Goal: Check status: Check status

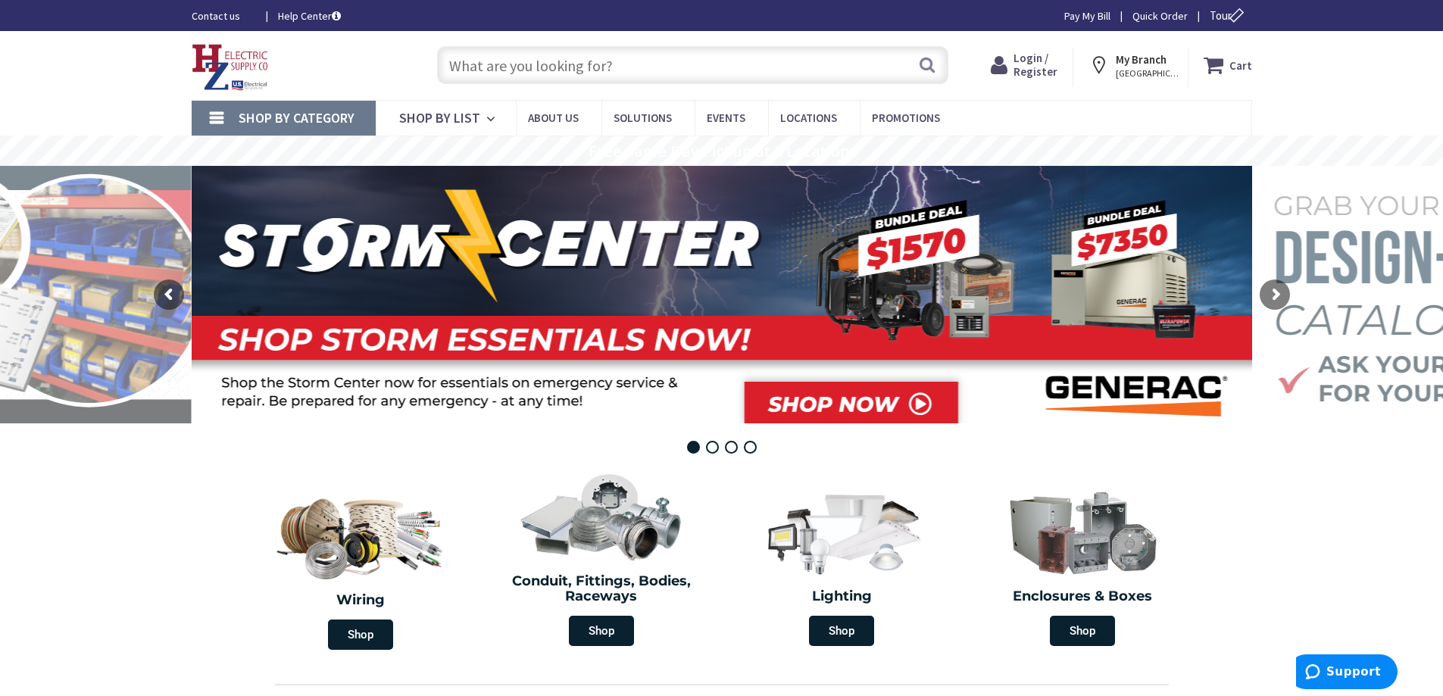
click at [1026, 58] on span "Login / Register" at bounding box center [1036, 65] width 44 height 28
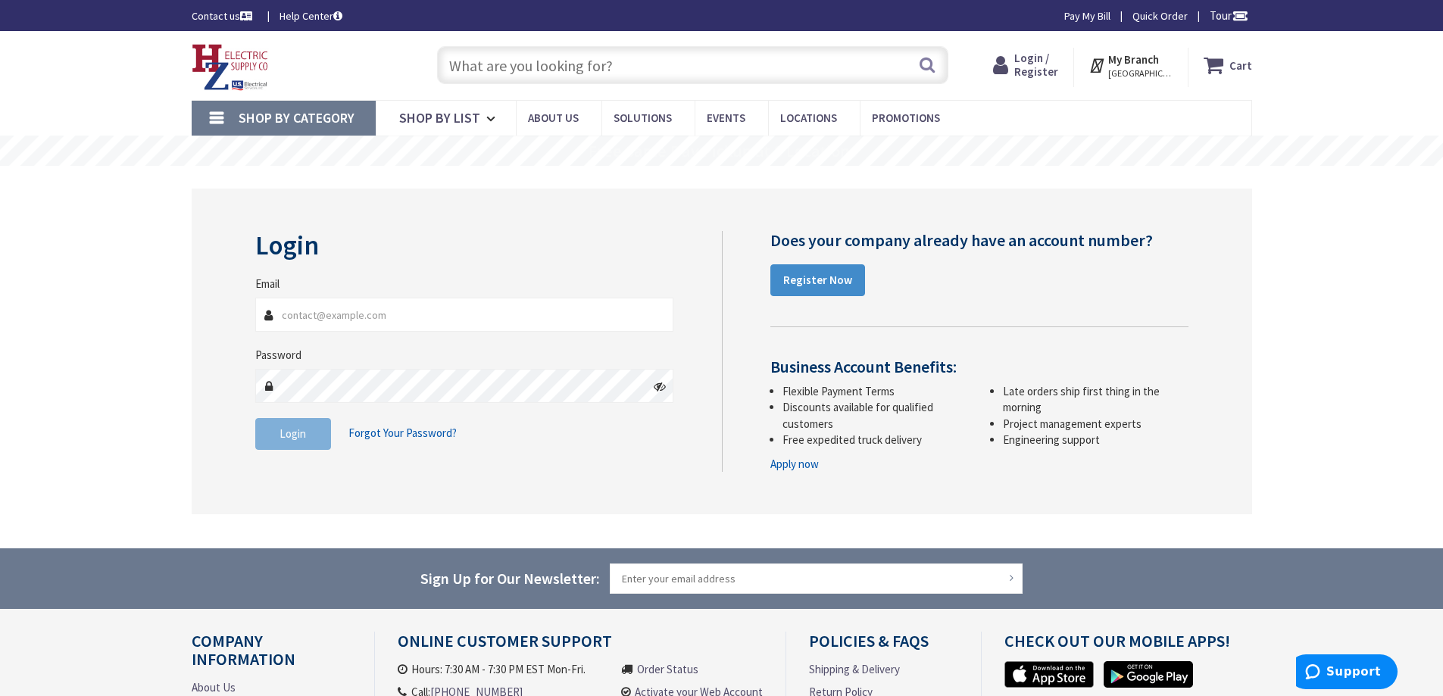
click at [419, 313] on input "Email" at bounding box center [464, 315] width 419 height 34
type input "shockelectric81@hotmail.com"
click at [289, 428] on span "Login" at bounding box center [293, 434] width 27 height 14
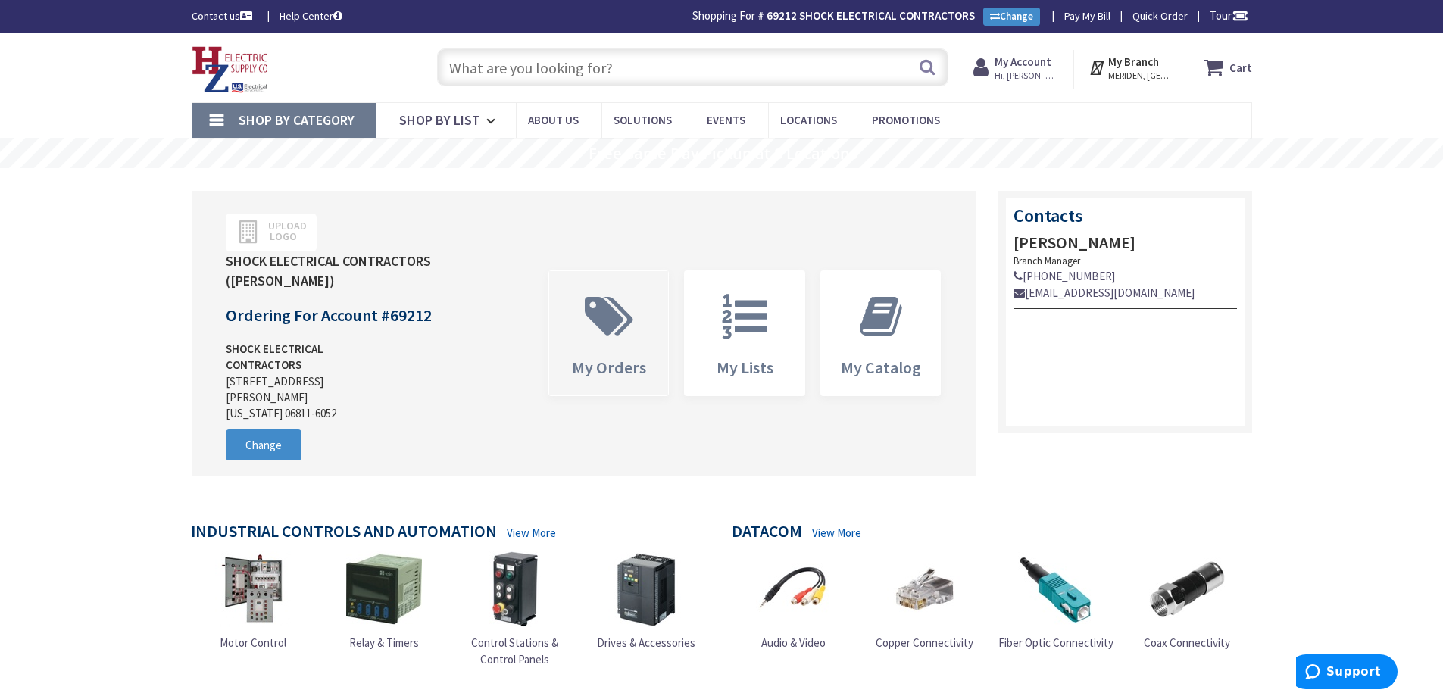
click at [614, 333] on span at bounding box center [609, 317] width 97 height 68
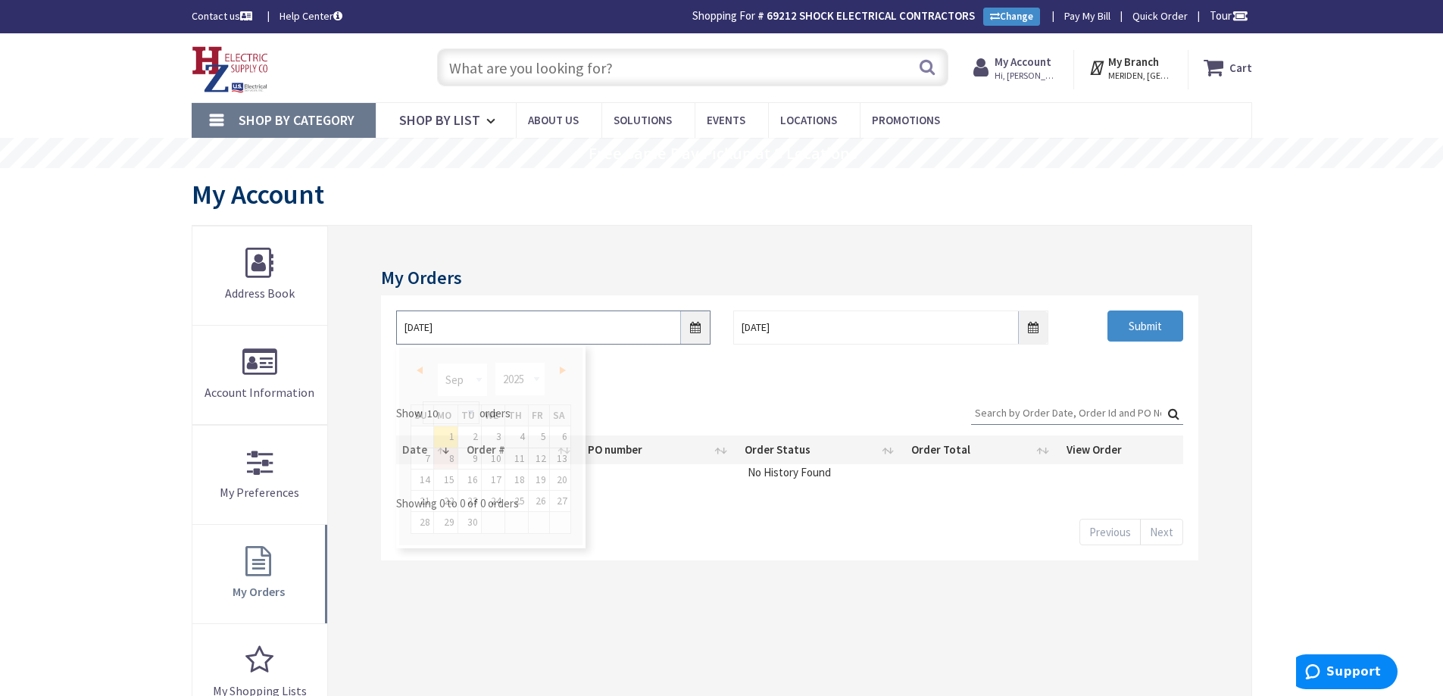
click at [694, 329] on input "9/1/2025" at bounding box center [553, 328] width 314 height 34
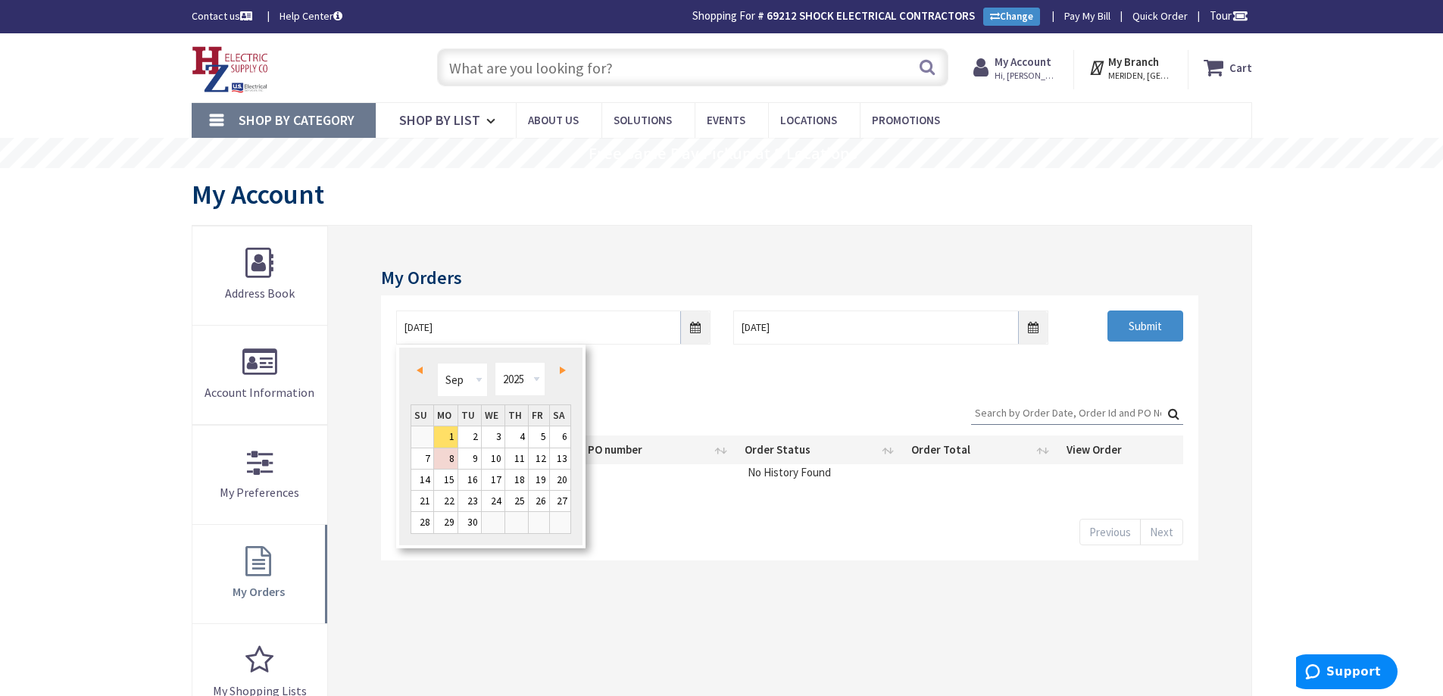
click at [427, 372] on link "Prev" at bounding box center [422, 371] width 20 height 20
click at [537, 458] on link "11" at bounding box center [539, 458] width 20 height 20
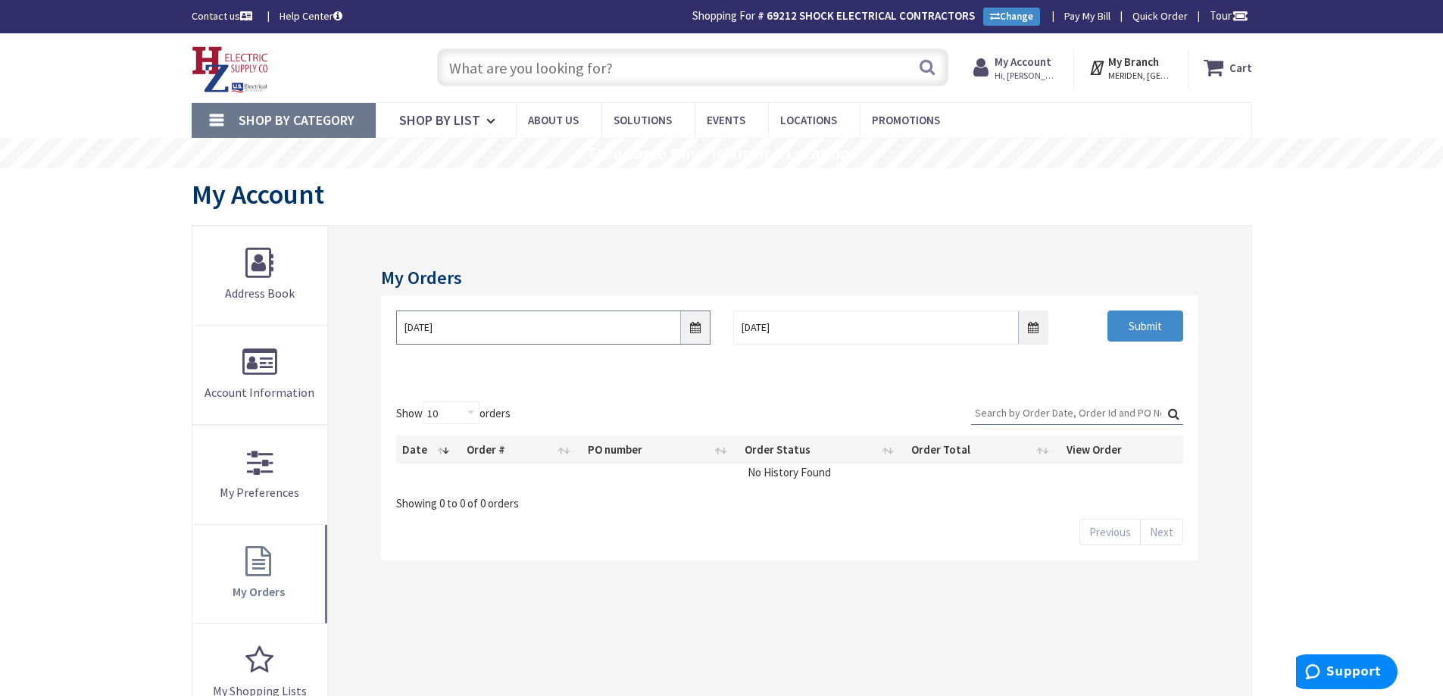
click at [691, 336] on input "07/11/2025" at bounding box center [553, 328] width 314 height 34
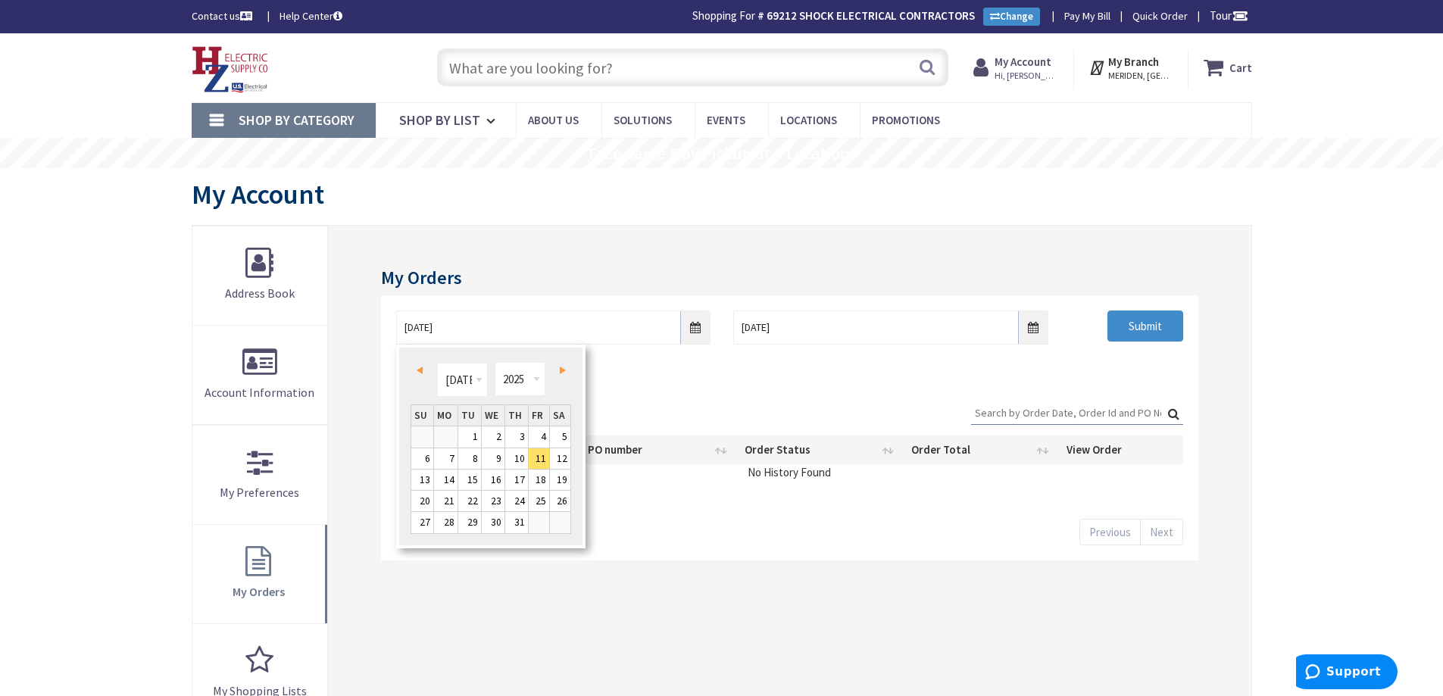
click at [561, 369] on span "Next" at bounding box center [563, 371] width 6 height 8
click at [452, 480] on link "11" at bounding box center [445, 480] width 23 height 20
type input "[DATE]"
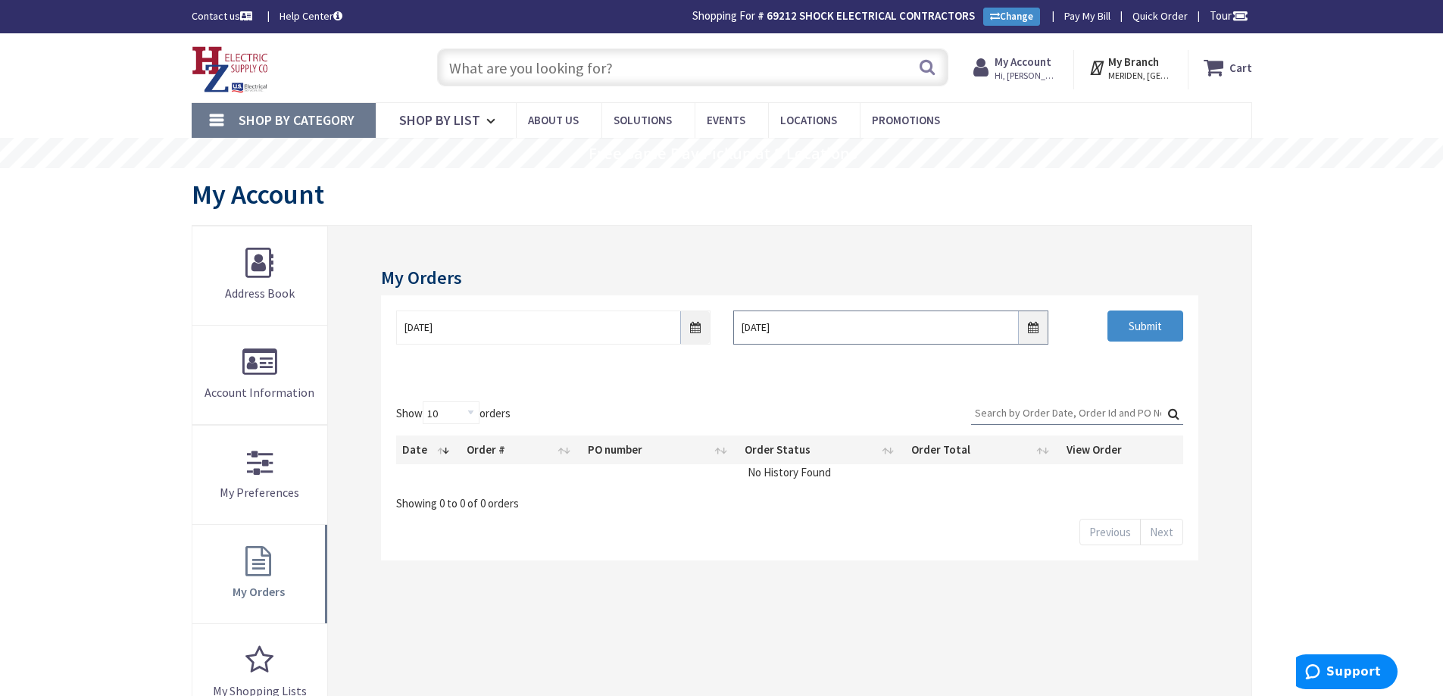
click at [1030, 334] on input "9/8/2025" at bounding box center [890, 328] width 314 height 34
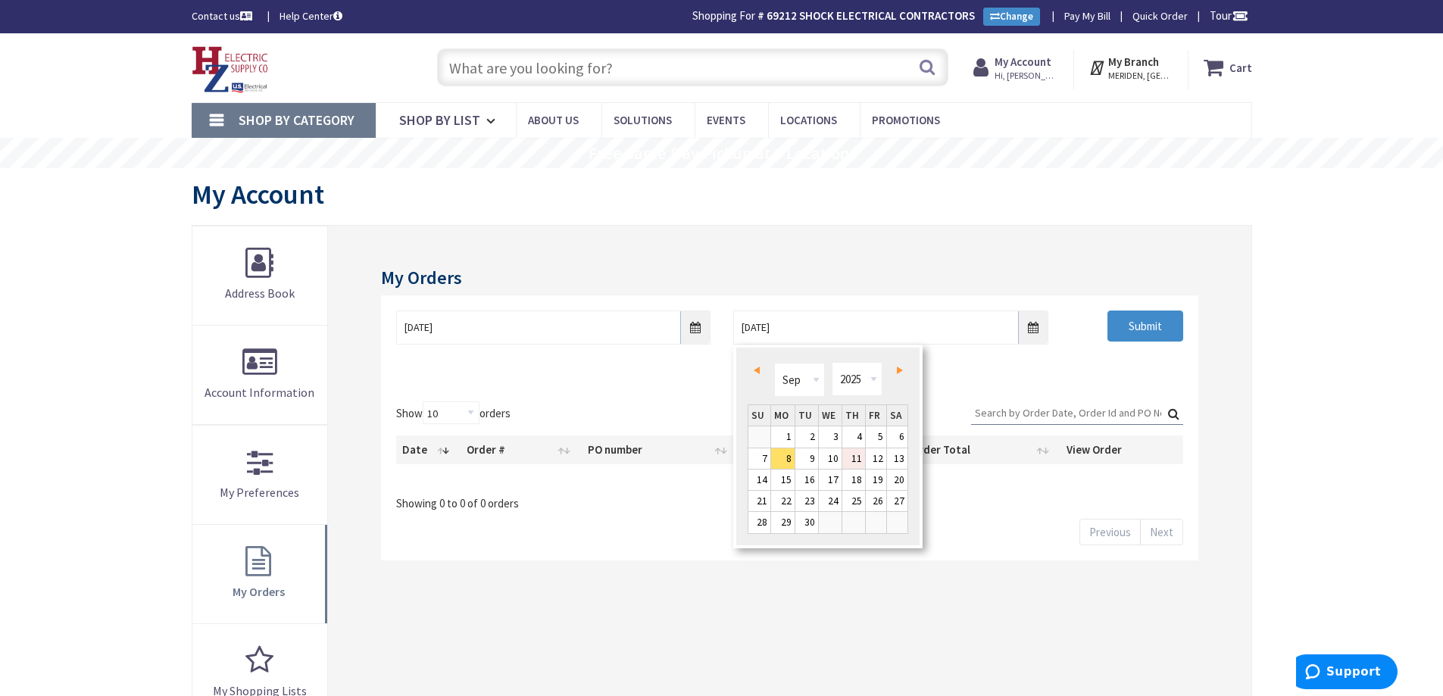
click at [859, 457] on link "11" at bounding box center [853, 458] width 23 height 20
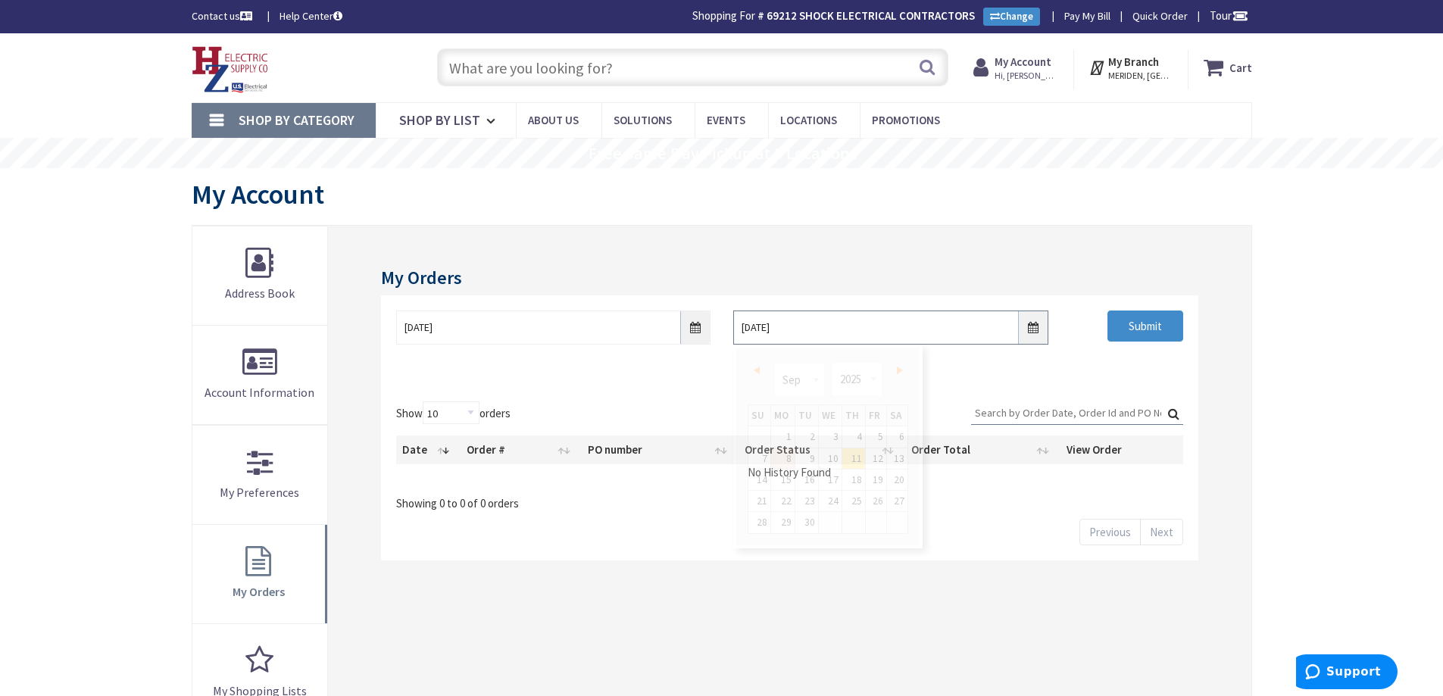
click at [1036, 331] on input "09/11/2025" at bounding box center [890, 328] width 314 height 34
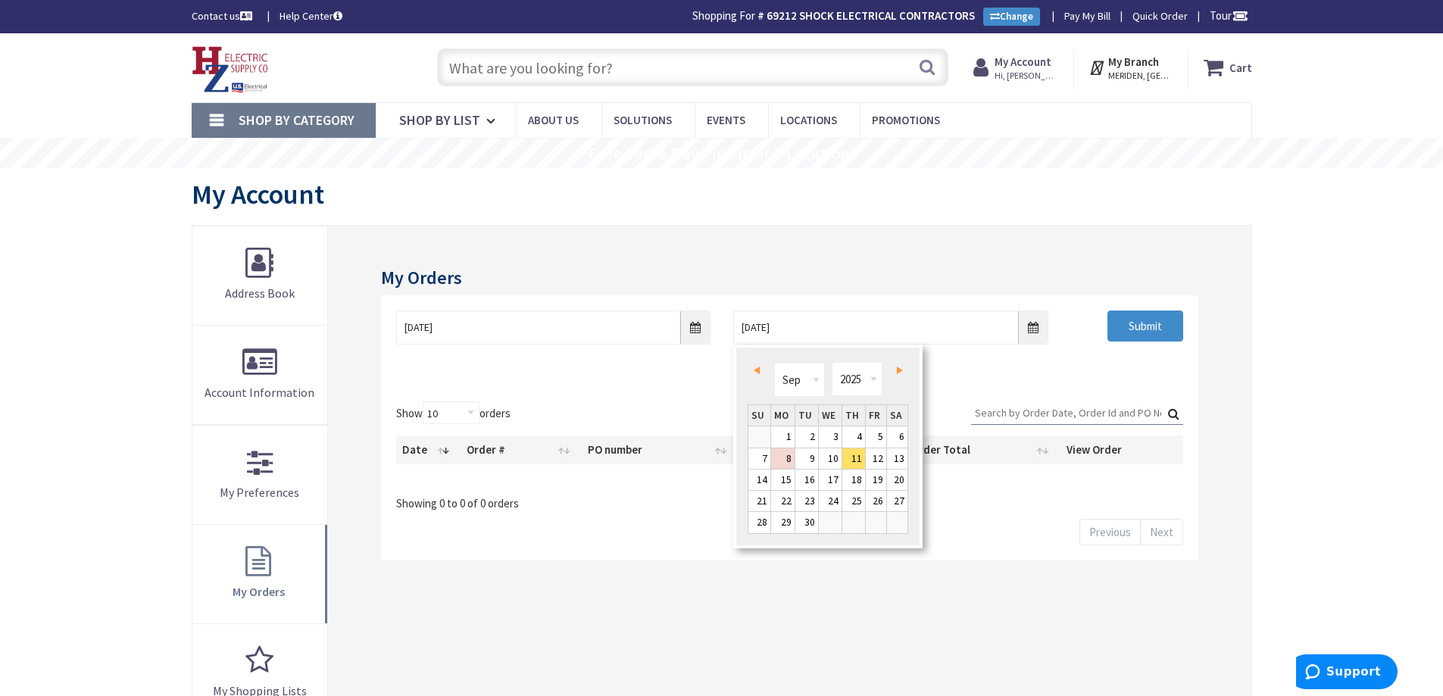
click at [755, 364] on link "Prev" at bounding box center [759, 371] width 20 height 20
click at [789, 483] on link "11" at bounding box center [782, 480] width 23 height 20
type input "[DATE]"
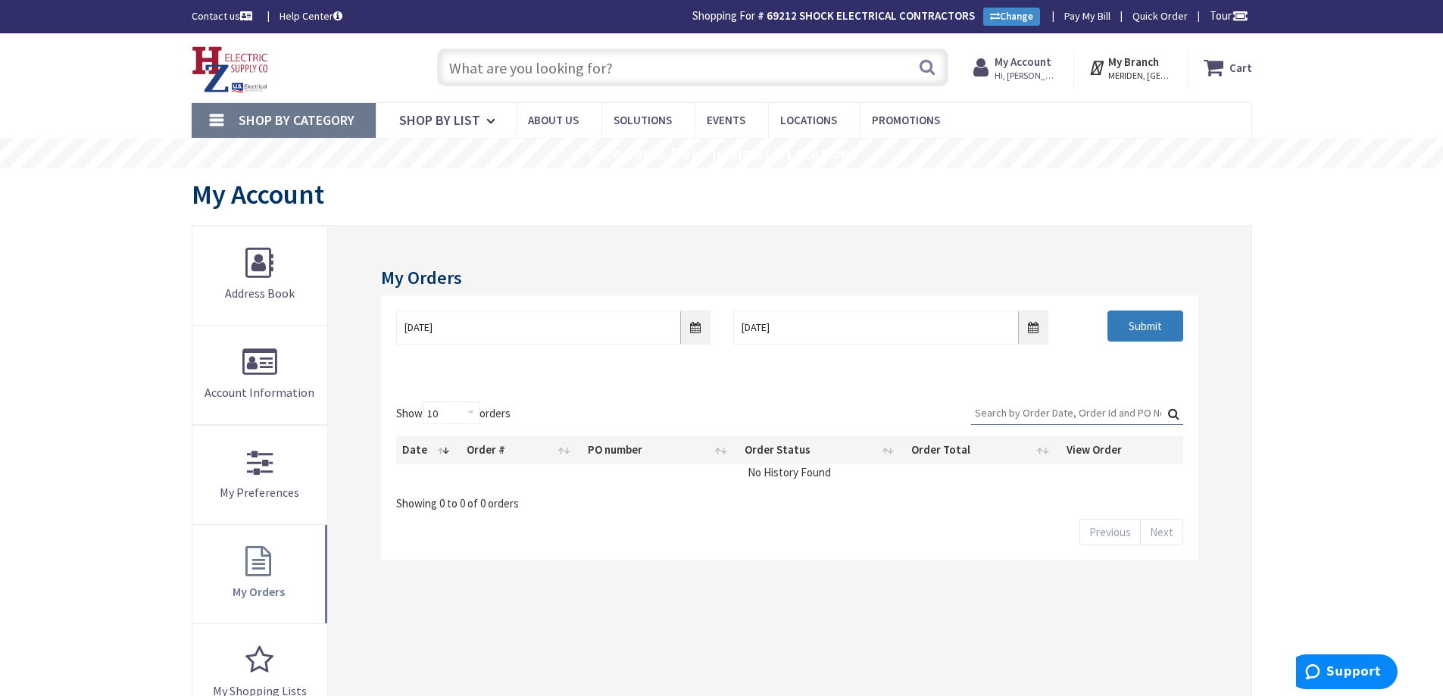
click at [1131, 335] on input "Submit" at bounding box center [1146, 327] width 76 height 32
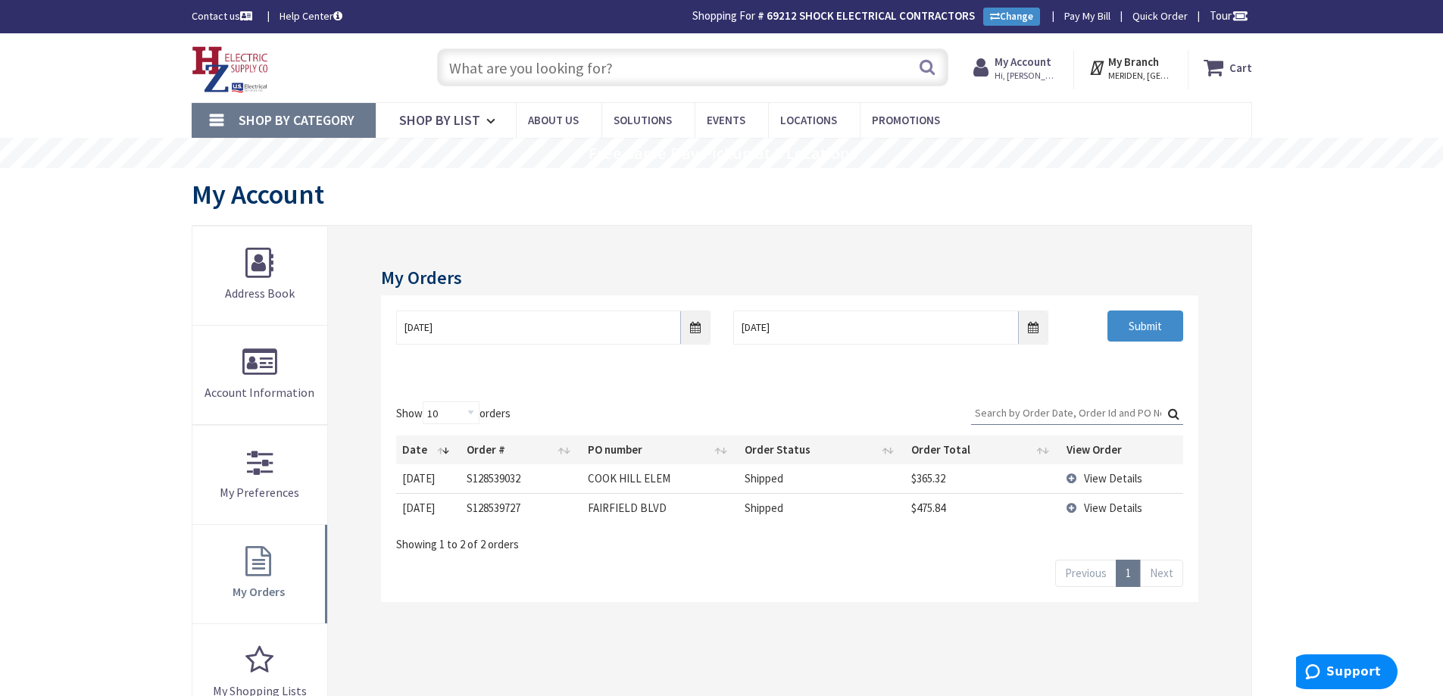
click at [1092, 477] on span "View Details" at bounding box center [1113, 478] width 58 height 14
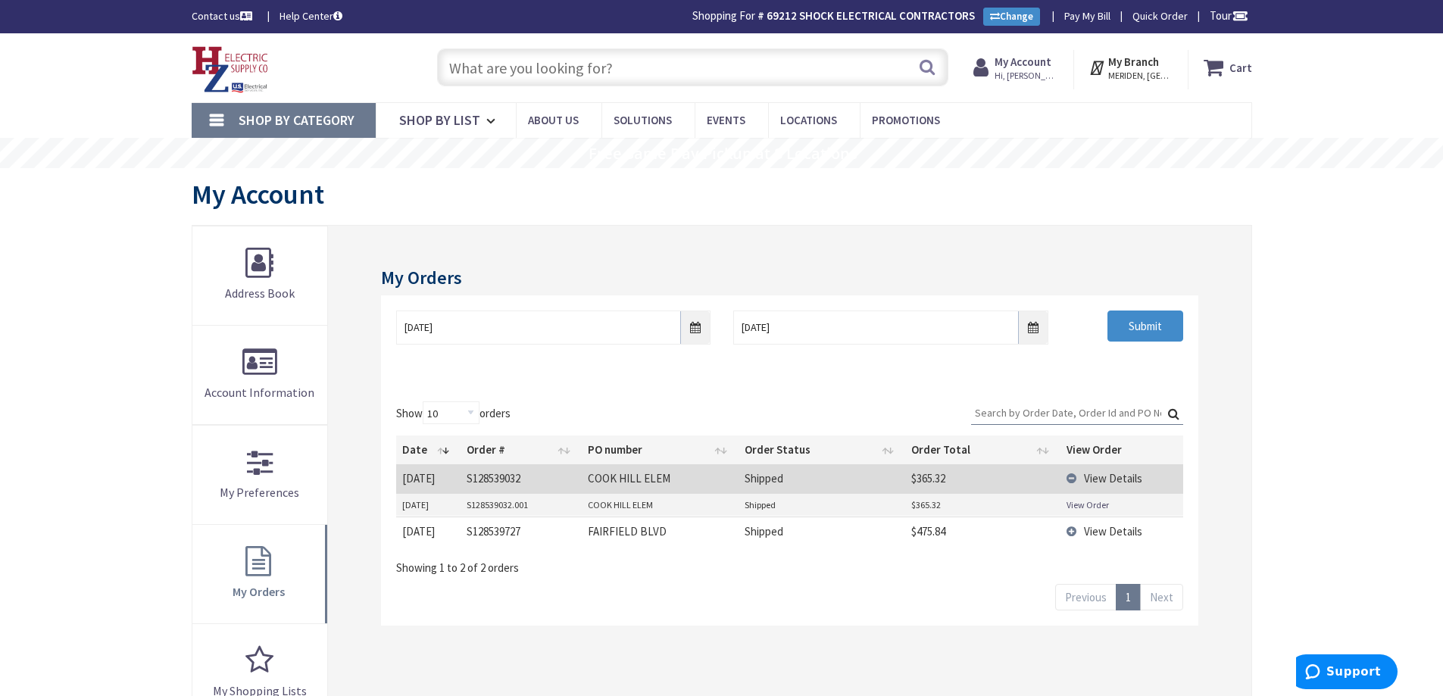
click at [1078, 505] on link "View Order" at bounding box center [1088, 504] width 42 height 13
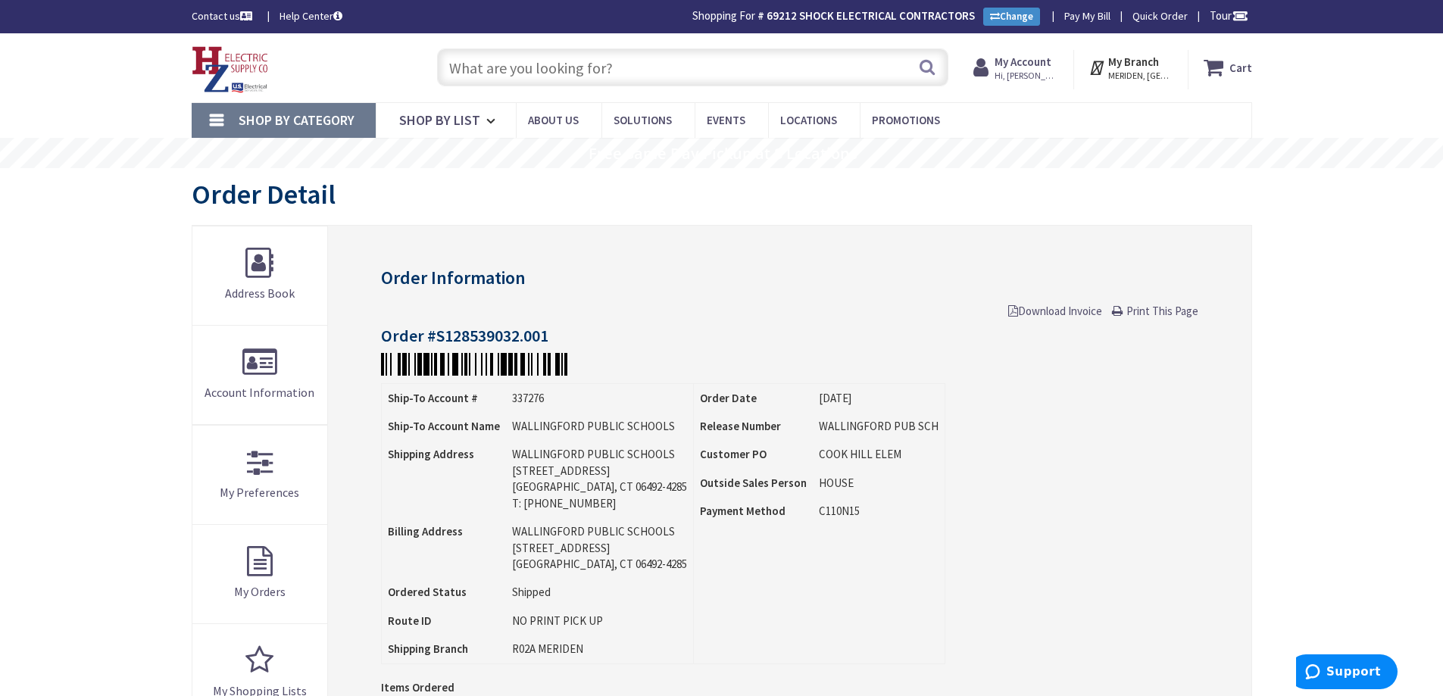
click at [1034, 314] on span "Download Invoice" at bounding box center [1055, 311] width 94 height 14
